Goal: Task Accomplishment & Management: Use online tool/utility

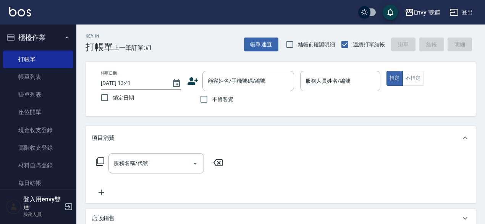
click at [228, 99] on span "不留客資" at bounding box center [222, 99] width 21 height 8
click at [212, 99] on input "不留客資" at bounding box center [204, 99] width 16 height 16
checkbox input "true"
type input "[PERSON_NAME]/0916520231/"
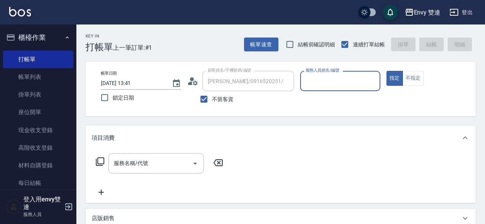
type input "Ina-2"
type input "陳湘婷/0905774364/"
type input "Zoe-9"
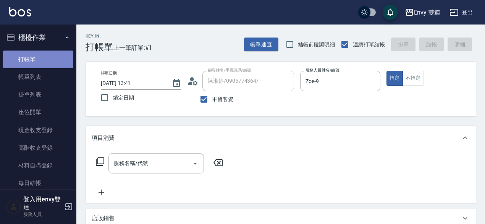
click at [42, 55] on link "打帳單" at bounding box center [38, 59] width 70 height 18
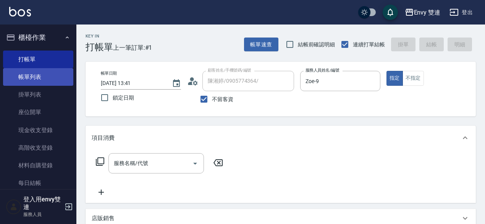
click at [54, 75] on link "帳單列表" at bounding box center [38, 77] width 70 height 18
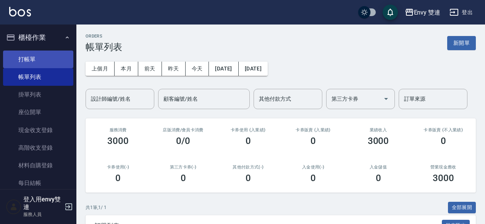
click at [44, 54] on link "打帳單" at bounding box center [38, 59] width 70 height 18
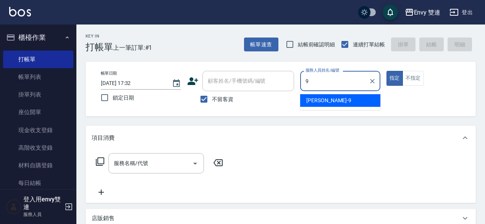
type input "Zoe-9"
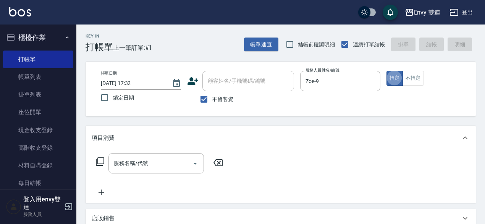
type button "true"
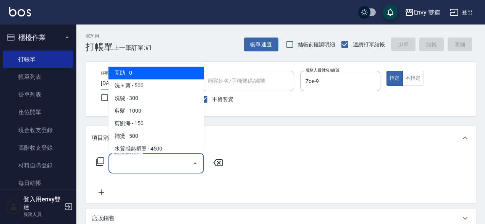
click at [129, 162] on input "服務名稱/代號" at bounding box center [150, 162] width 77 height 13
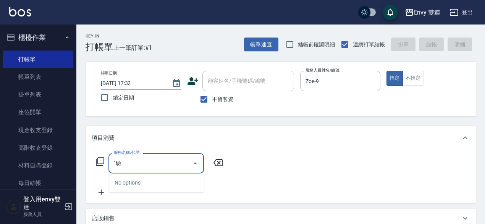
type input "ˇ"
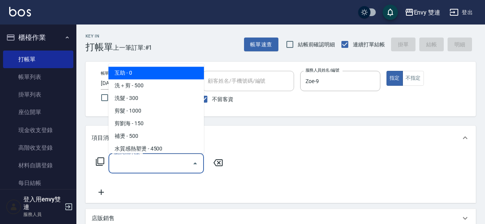
type input "ㄉ"
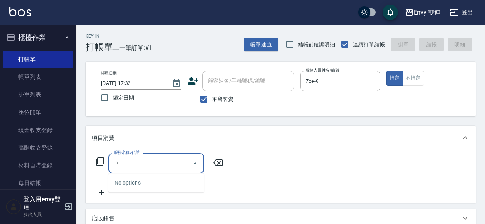
type input "直"
type input "電"
type input "造"
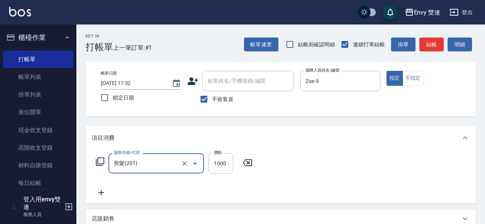
type input "剪髮(201)"
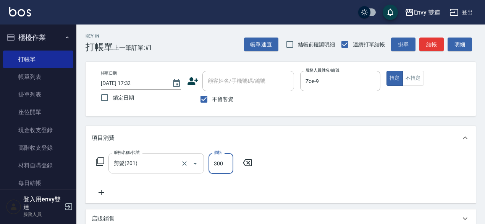
scroll to position [163, 0]
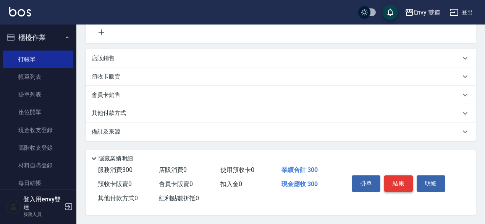
type input "300"
click at [387, 179] on button "結帳" at bounding box center [398, 183] width 29 height 16
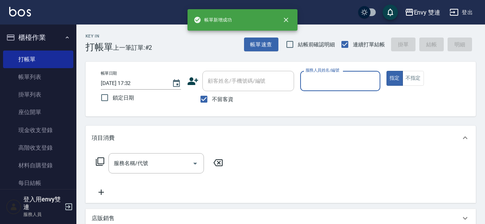
scroll to position [1, 0]
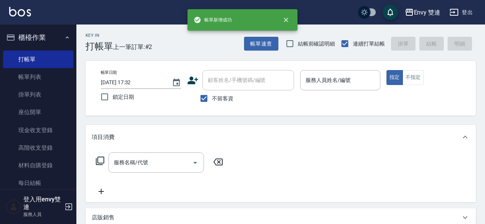
click at [213, 98] on span "不留客資" at bounding box center [222, 98] width 21 height 8
click at [212, 98] on input "不留客資" at bounding box center [204, 98] width 16 height 16
checkbox input "false"
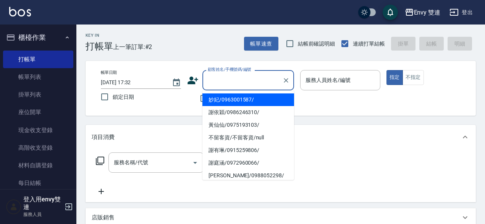
click at [229, 82] on input "顧客姓名/手機號碼/編號" at bounding box center [242, 79] width 73 height 13
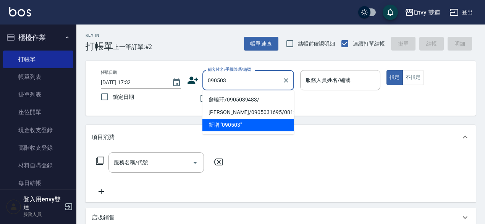
click at [259, 100] on li "詹曉玗/0905039483/" at bounding box center [249, 99] width 92 height 13
type input "詹曉玗/0905039483/"
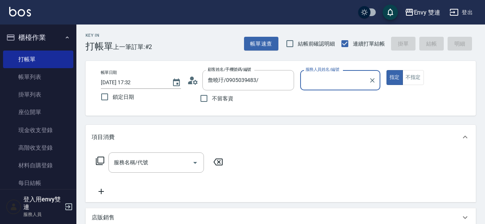
type input "Zoe-9"
click at [169, 171] on div "服務名稱/代號" at bounding box center [157, 162] width 96 height 20
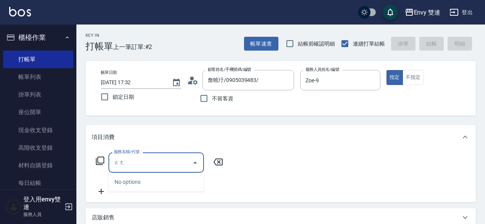
type input "趟"
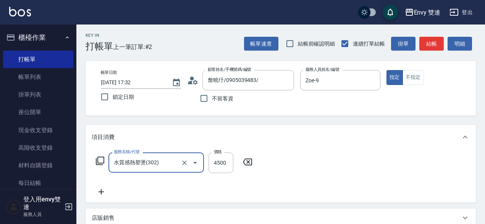
type input "水質感熱塑燙(302)"
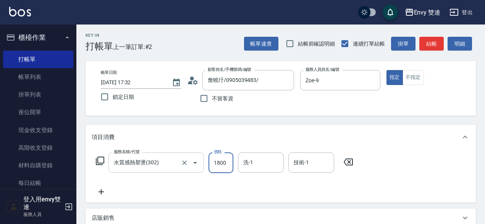
scroll to position [181, 0]
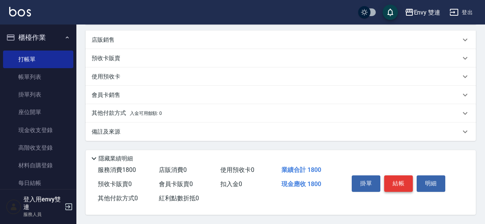
type input "1800"
click at [407, 180] on button "結帳" at bounding box center [398, 183] width 29 height 16
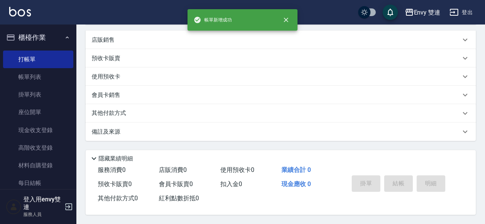
scroll to position [0, 0]
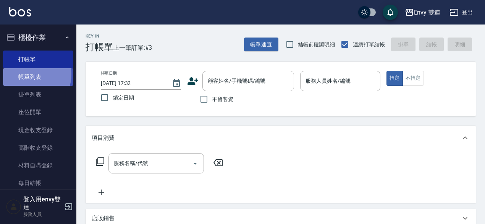
click at [28, 74] on link "帳單列表" at bounding box center [38, 77] width 70 height 18
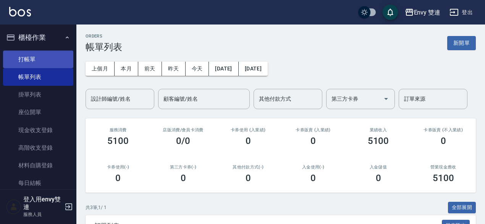
drag, startPoint x: 42, startPoint y: 45, endPoint x: 44, endPoint y: 59, distance: 14.6
click at [44, 59] on li "櫃檯作業 打帳單 帳單列表 掛單列表 座位開單 現金收支登錄 高階收支登錄 材料自購登錄 每日結帳 排班表 掃碼打卡" at bounding box center [38, 129] width 70 height 203
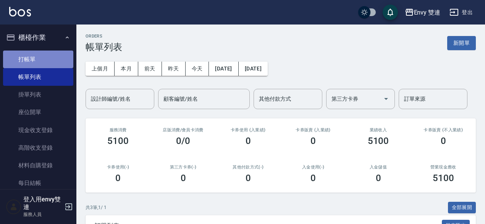
click at [44, 59] on link "打帳單" at bounding box center [38, 59] width 70 height 18
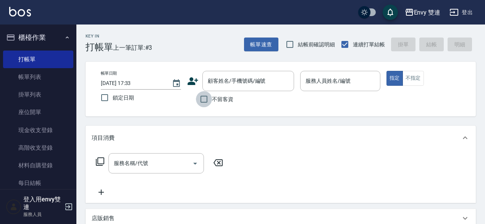
click at [208, 100] on input "不留客資" at bounding box center [204, 99] width 16 height 16
checkbox input "true"
